Goal: Task Accomplishment & Management: Use online tool/utility

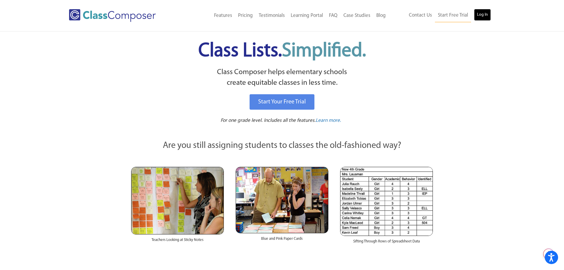
click at [484, 17] on link "Log In" at bounding box center [482, 15] width 17 height 12
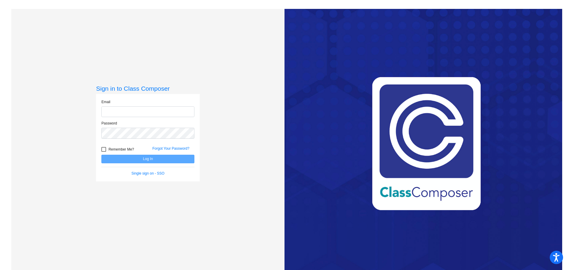
click at [119, 110] on input "email" at bounding box center [147, 111] width 93 height 11
type input "[EMAIL_ADDRESS][DOMAIN_NAME]"
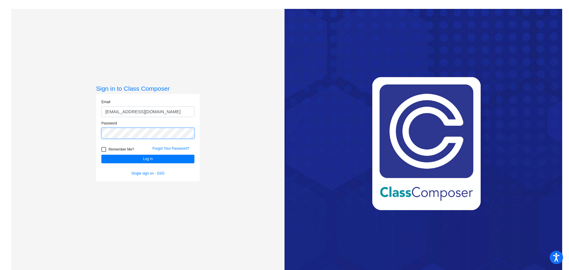
click at [101, 155] on button "Log In" at bounding box center [147, 159] width 93 height 9
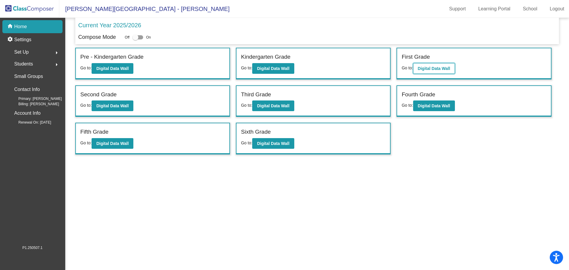
click at [431, 66] on b "Digital Data Wall" at bounding box center [434, 68] width 32 height 5
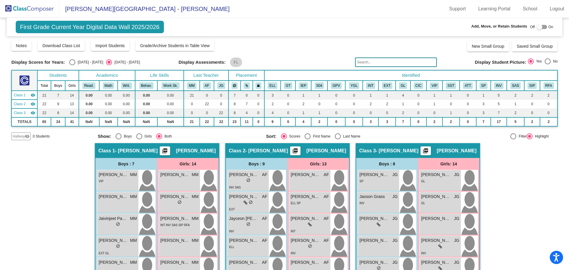
click at [429, 152] on mat-icon "picture_as_pdf" at bounding box center [425, 152] width 7 height 8
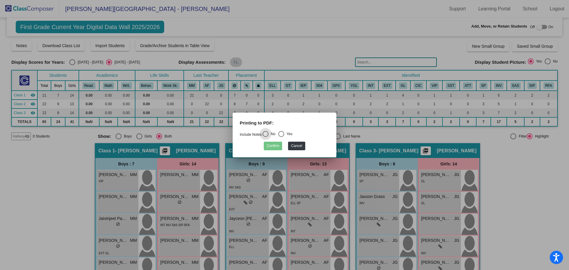
click at [290, 132] on div "Yes" at bounding box center [288, 133] width 8 height 5
click at [281, 137] on input "Yes" at bounding box center [281, 137] width 0 height 0
radio input "true"
click at [272, 144] on button "Confirm" at bounding box center [273, 146] width 18 height 9
